Goal: Information Seeking & Learning: Learn about a topic

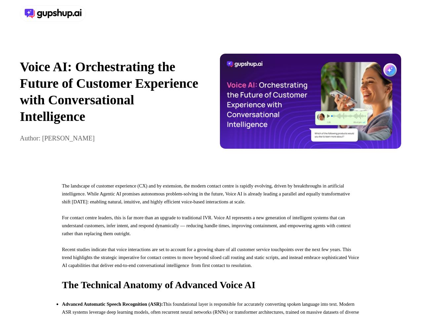
click at [211, 14] on div at bounding box center [210, 13] width 421 height 27
click at [114, 14] on div at bounding box center [114, 13] width 188 height 17
click at [211, 104] on div "Voice AI: Orchestrating the Future of Customer Experience with Conversational I…" at bounding box center [210, 101] width 421 height 148
click at [111, 104] on p "Voice AI: Orchestrating the Future of Customer Experience with Conversational I…" at bounding box center [111, 92] width 182 height 66
click at [311, 104] on img at bounding box center [311, 101] width 182 height 95
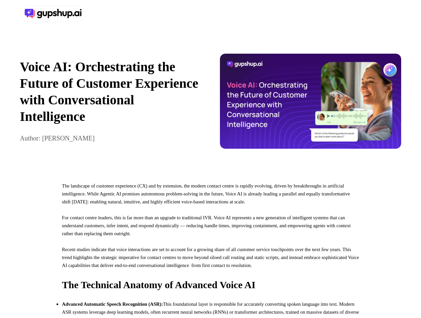
click at [211, 245] on p "For contact centre leaders, this is far more than an upgrade to traditional IVR…" at bounding box center [210, 229] width 297 height 32
